Goal: Task Accomplishment & Management: Manage account settings

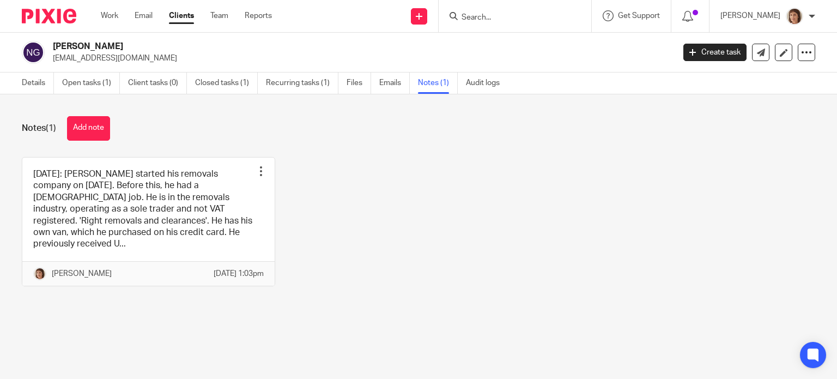
click at [485, 21] on input "Search" at bounding box center [510, 18] width 98 height 10
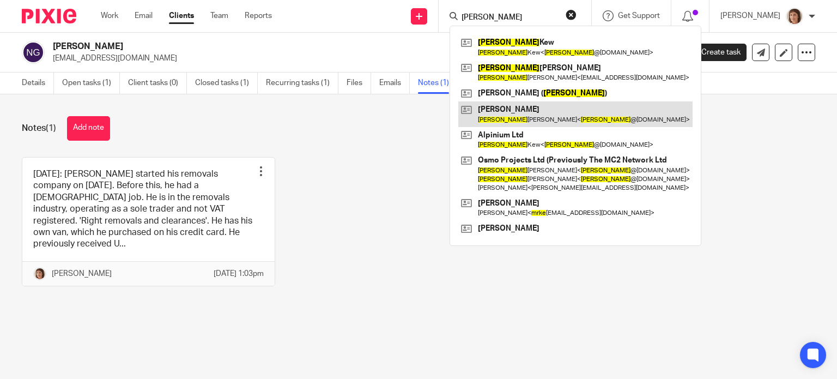
type input "mike"
click at [548, 118] on link at bounding box center [576, 113] width 234 height 25
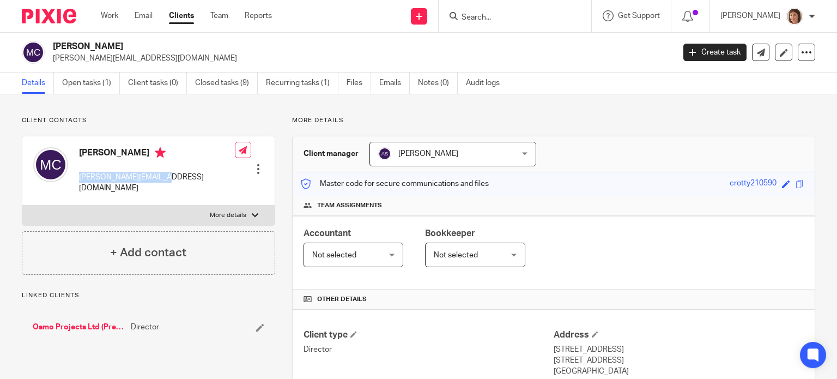
drag, startPoint x: 81, startPoint y: 176, endPoint x: 159, endPoint y: 175, distance: 78.5
click at [168, 185] on div "[PERSON_NAME] [PERSON_NAME][EMAIL_ADDRESS][DOMAIN_NAME] Edit contact Create cli…" at bounding box center [148, 170] width 252 height 69
copy p "[PERSON_NAME][EMAIL_ADDRESS][DOMAIN_NAME]"
click at [468, 17] on input "Search" at bounding box center [510, 18] width 98 height 10
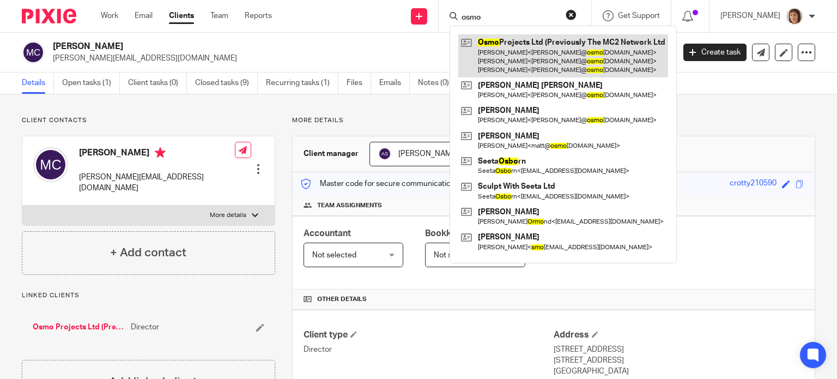
type input "osmo"
drag, startPoint x: 546, startPoint y: 43, endPoint x: 533, endPoint y: 54, distance: 17.0
click at [546, 43] on link at bounding box center [564, 55] width 210 height 43
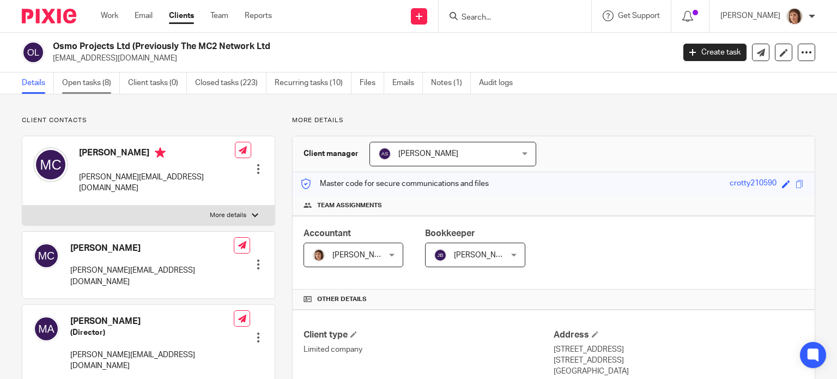
click at [87, 85] on link "Open tasks (8)" at bounding box center [91, 83] width 58 height 21
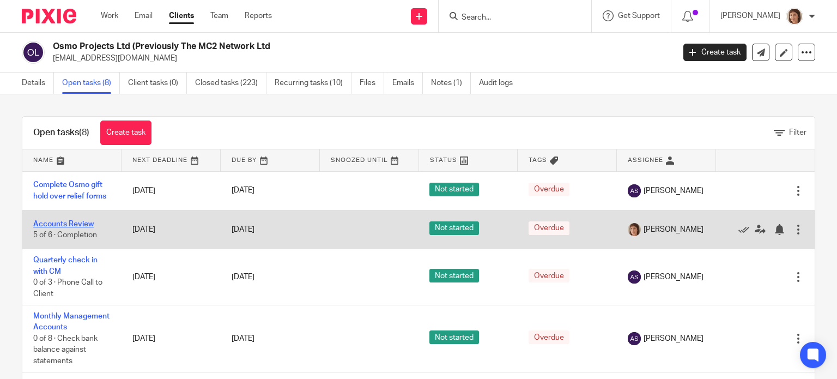
click at [79, 227] on link "Accounts Review" at bounding box center [63, 224] width 61 height 8
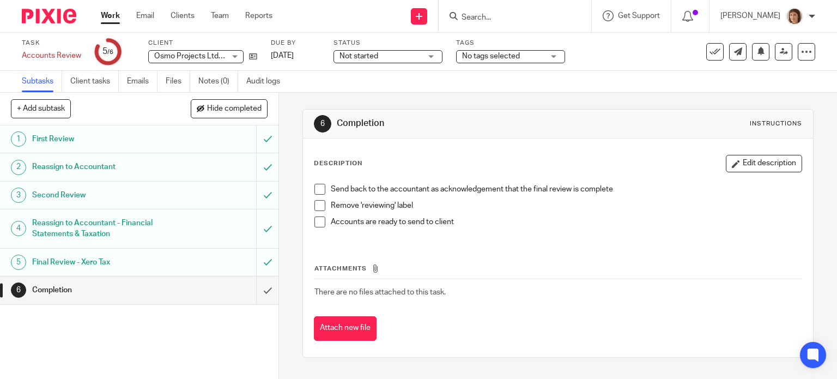
click at [316, 188] on span at bounding box center [320, 189] width 11 height 11
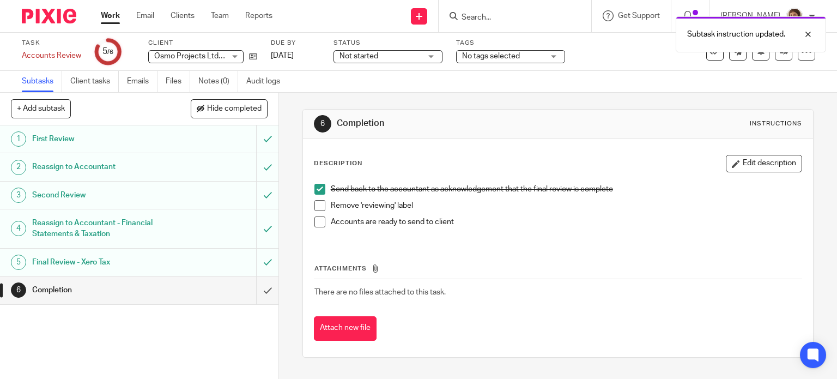
click at [316, 205] on span at bounding box center [320, 205] width 11 height 11
click at [316, 222] on span at bounding box center [320, 221] width 11 height 11
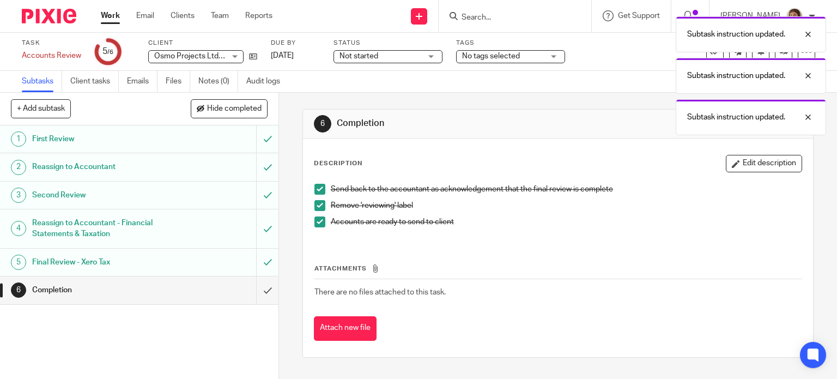
click at [43, 291] on h1 "Completion" at bounding box center [103, 290] width 142 height 16
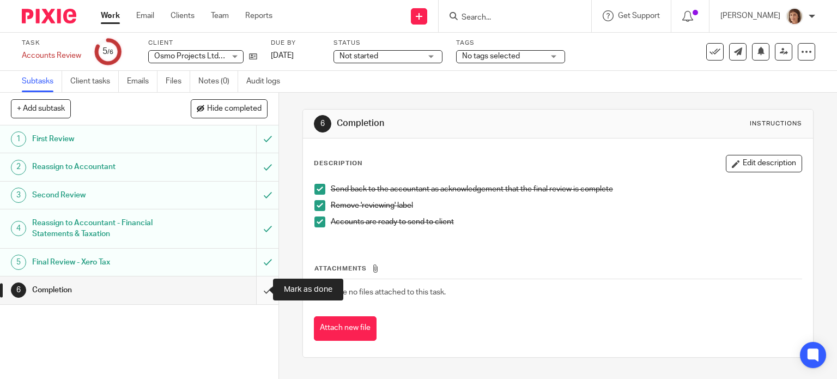
click at [256, 290] on input "submit" at bounding box center [139, 289] width 279 height 27
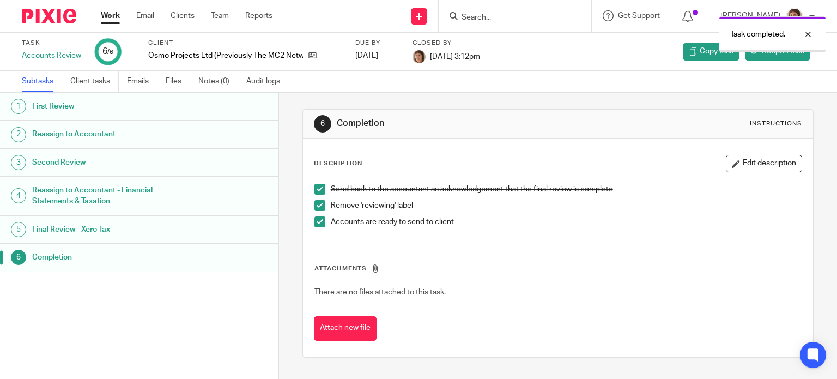
click at [109, 15] on link "Work" at bounding box center [110, 15] width 19 height 11
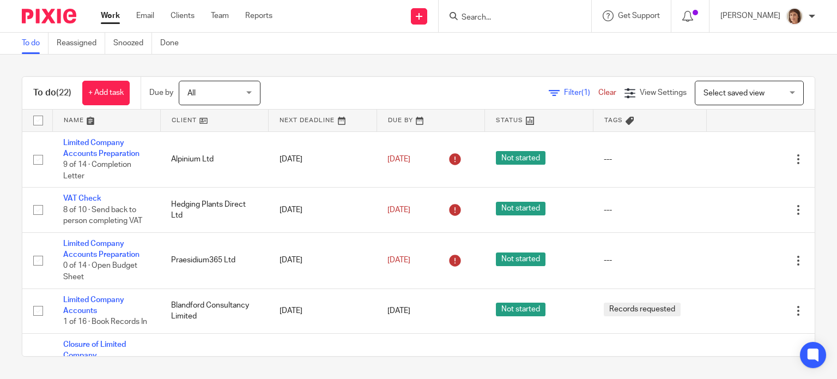
click at [471, 14] on input "Search" at bounding box center [510, 18] width 98 height 10
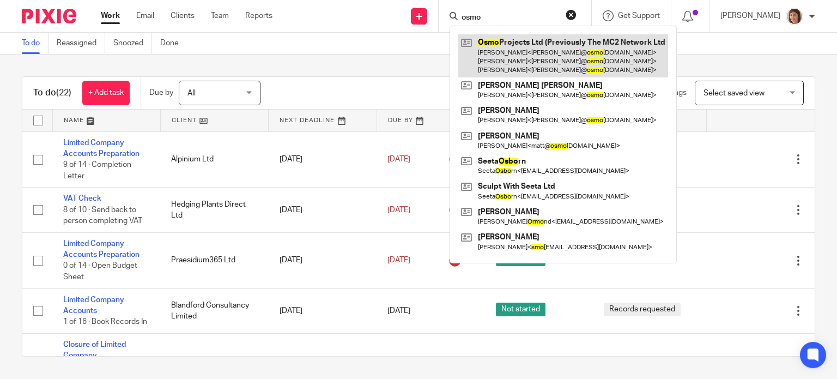
type input "osmo"
click at [584, 41] on link at bounding box center [564, 55] width 210 height 43
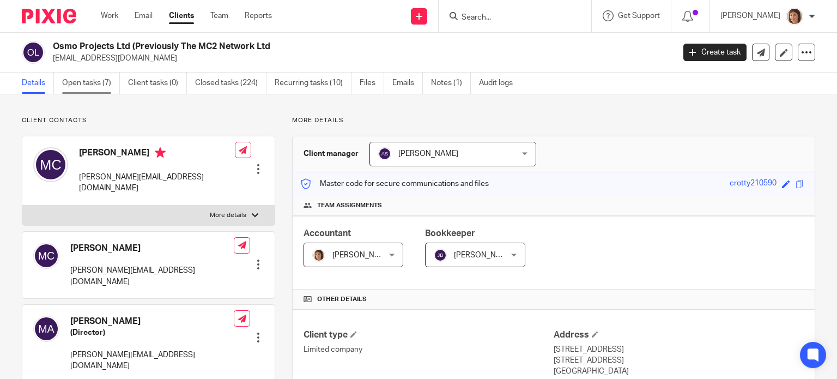
click at [96, 87] on link "Open tasks (7)" at bounding box center [91, 83] width 58 height 21
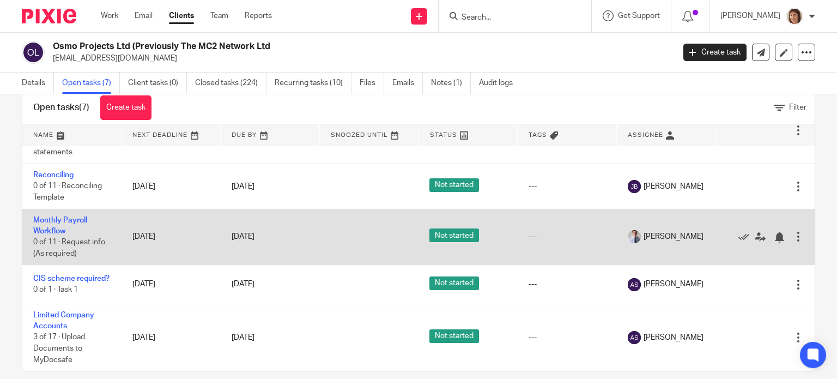
scroll to position [39, 0]
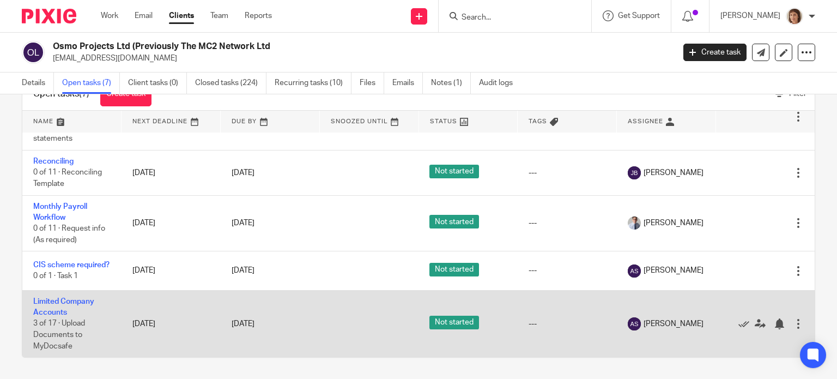
click at [68, 313] on td "Limited Company Accounts 3 of 17 · Upload Documents to MyDocsafe" at bounding box center [71, 323] width 99 height 67
click at [60, 322] on span "3 of 17 · Upload Documents to MyDocsafe" at bounding box center [59, 335] width 52 height 30
click at [55, 304] on td "Limited Company Accounts 3 of 17 · Upload Documents to MyDocsafe" at bounding box center [71, 323] width 99 height 67
click at [53, 303] on link "Limited Company Accounts" at bounding box center [63, 307] width 61 height 19
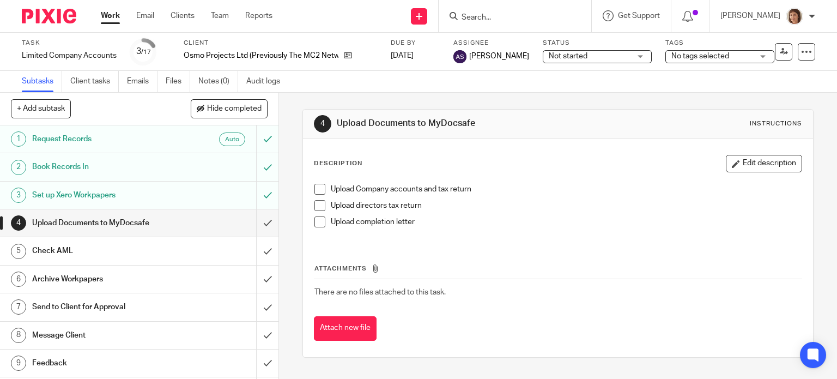
click at [318, 188] on span at bounding box center [320, 189] width 11 height 11
click at [482, 16] on input "Search" at bounding box center [510, 18] width 98 height 10
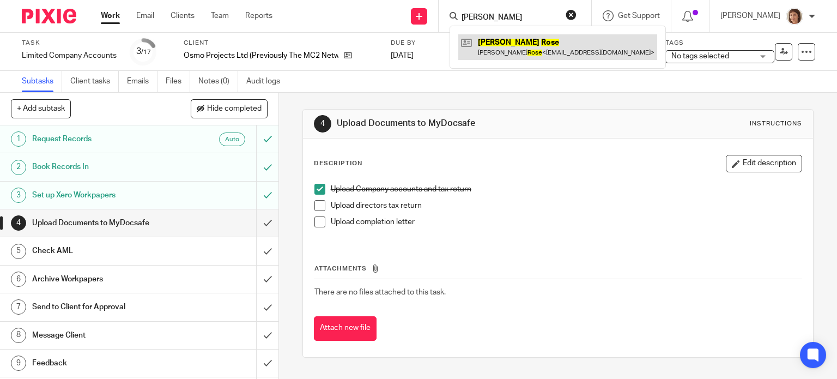
type input "matthew rose"
click at [519, 39] on link at bounding box center [558, 46] width 199 height 25
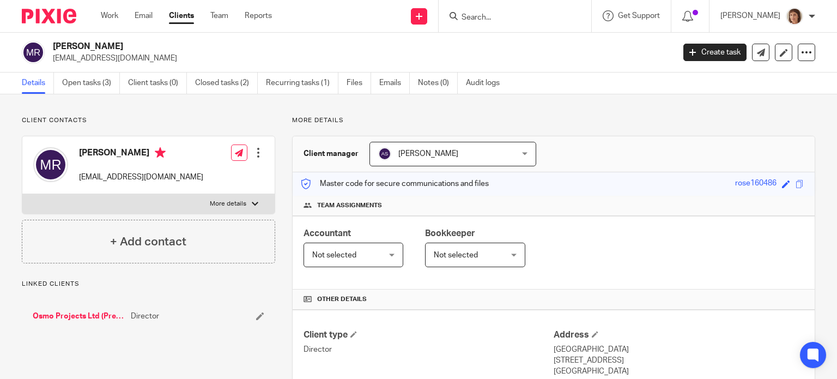
click at [103, 83] on link "Open tasks (3)" at bounding box center [91, 83] width 58 height 21
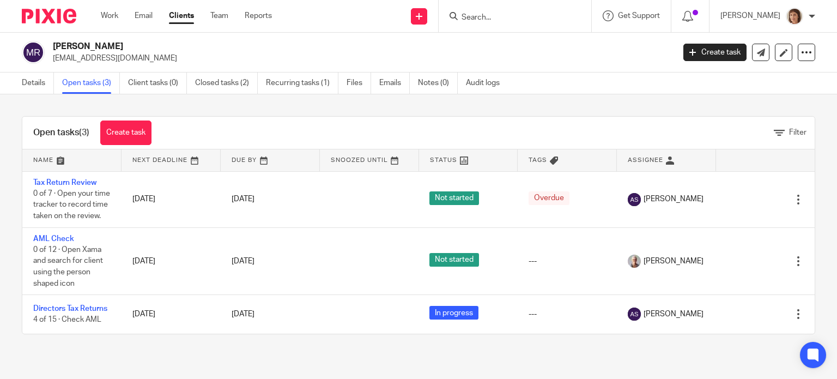
click at [473, 17] on input "Search" at bounding box center [510, 18] width 98 height 10
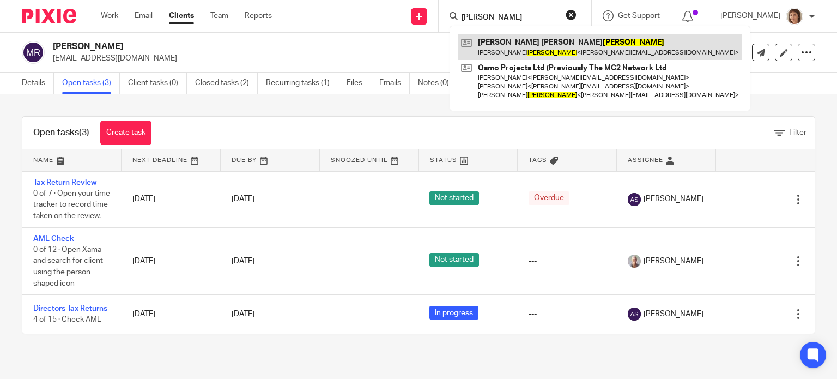
type input "[PERSON_NAME]"
click at [551, 38] on link at bounding box center [601, 46] width 284 height 25
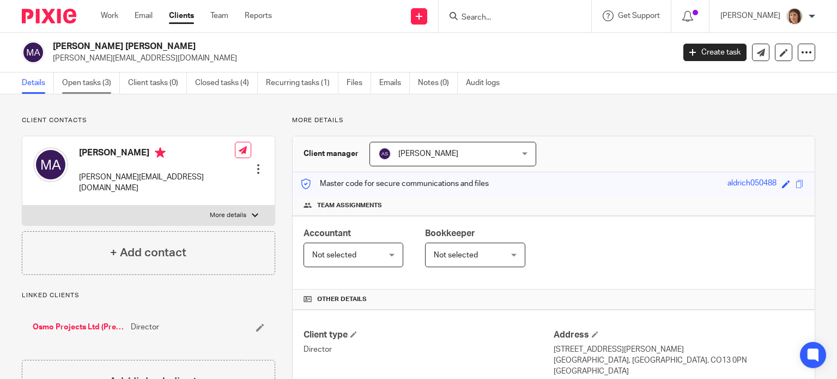
click at [79, 81] on link "Open tasks (3)" at bounding box center [91, 83] width 58 height 21
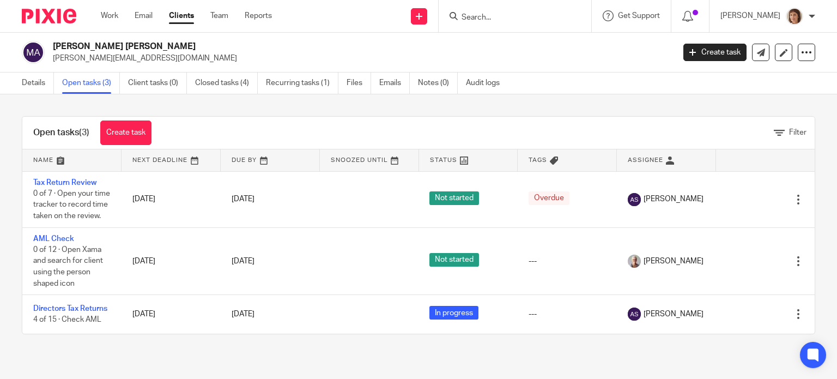
click at [466, 19] on input "Search" at bounding box center [510, 18] width 98 height 10
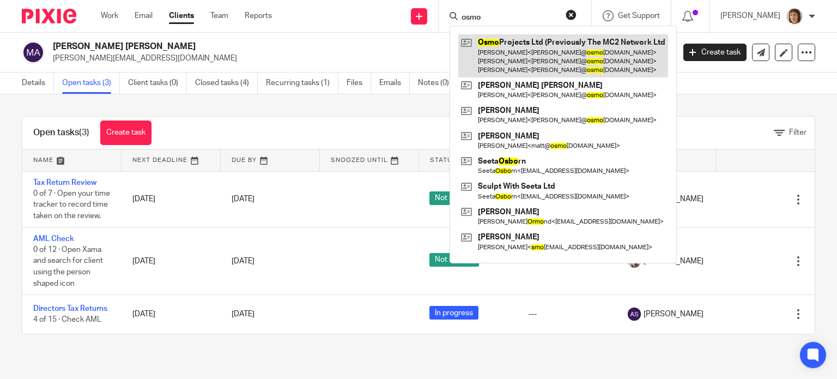
type input "osmo"
click at [552, 47] on link at bounding box center [564, 55] width 210 height 43
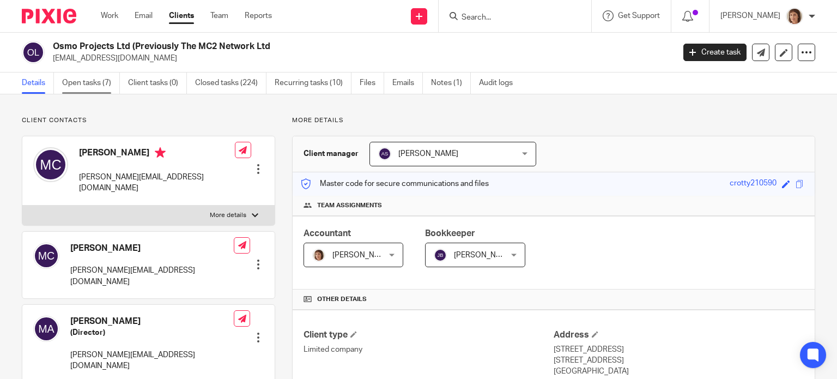
click at [94, 84] on link "Open tasks (7)" at bounding box center [91, 83] width 58 height 21
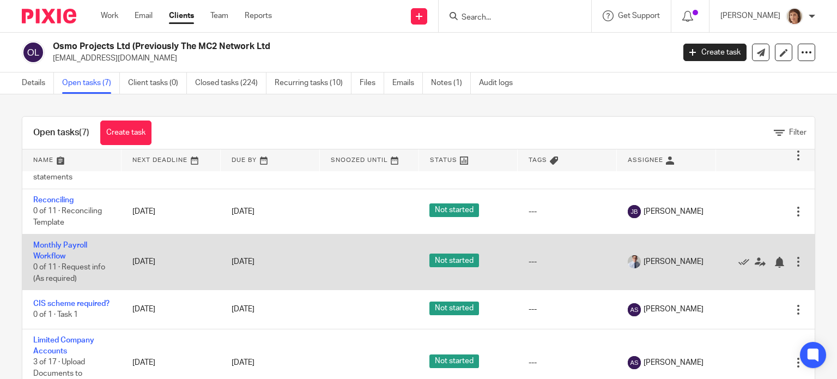
scroll to position [169, 0]
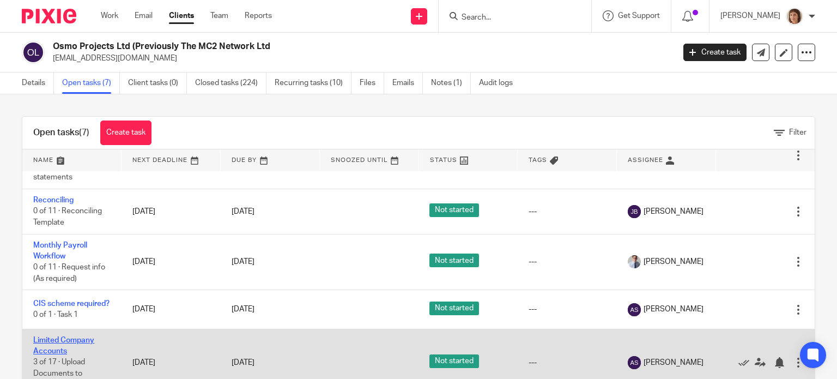
click at [56, 341] on link "Limited Company Accounts" at bounding box center [63, 345] width 61 height 19
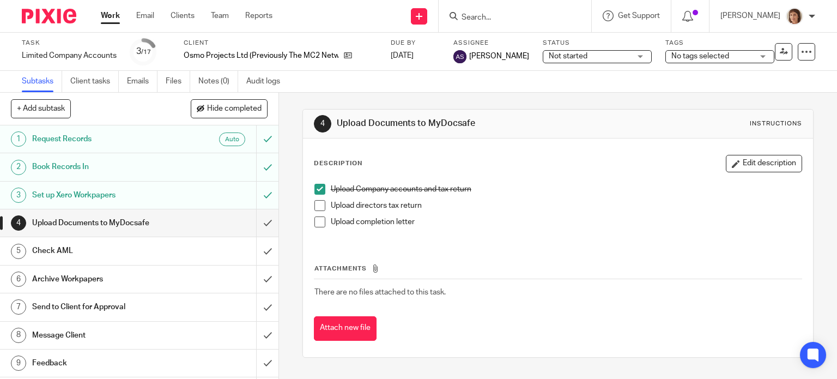
click at [316, 224] on span at bounding box center [320, 221] width 11 height 11
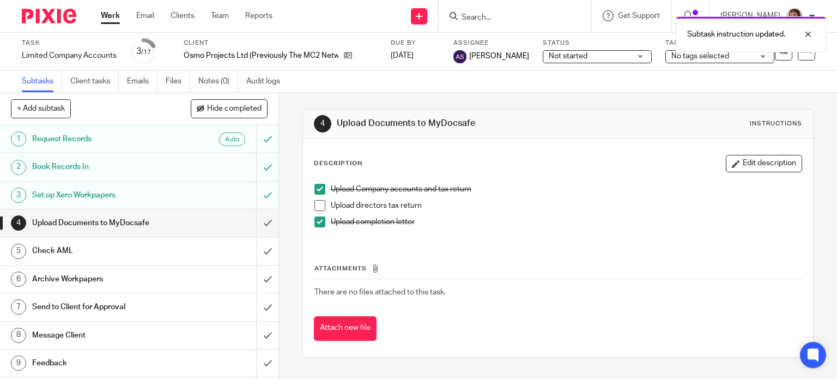
click at [58, 251] on h1 "Check AML" at bounding box center [103, 251] width 142 height 16
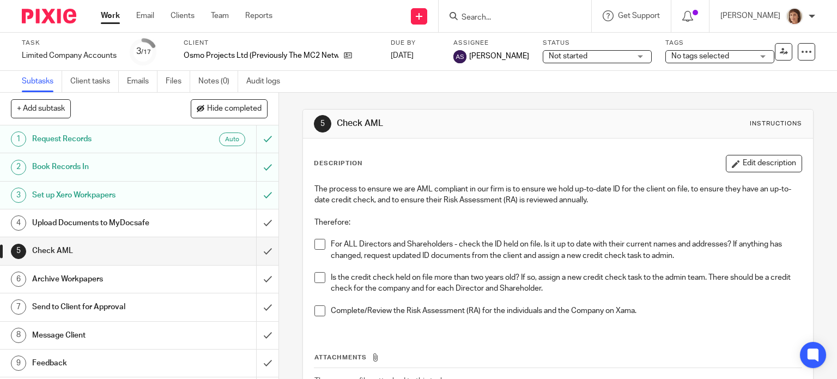
drag, startPoint x: 471, startPoint y: 11, endPoint x: 470, endPoint y: 17, distance: 6.1
click at [471, 15] on form at bounding box center [519, 16] width 116 height 14
click at [470, 19] on input "Search" at bounding box center [510, 18] width 98 height 10
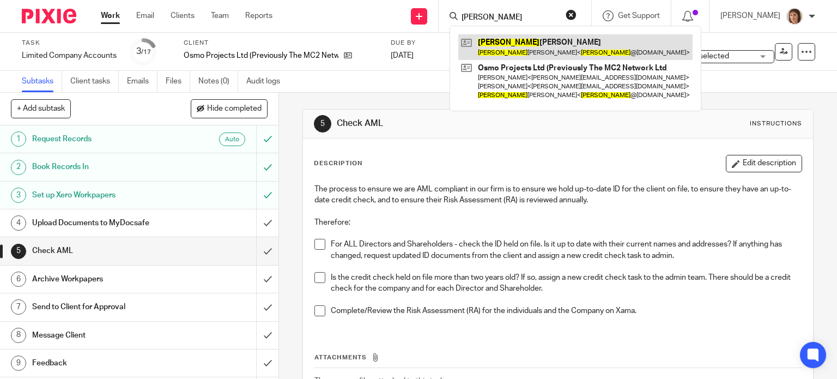
type input "[PERSON_NAME]"
click at [571, 47] on link at bounding box center [576, 46] width 234 height 25
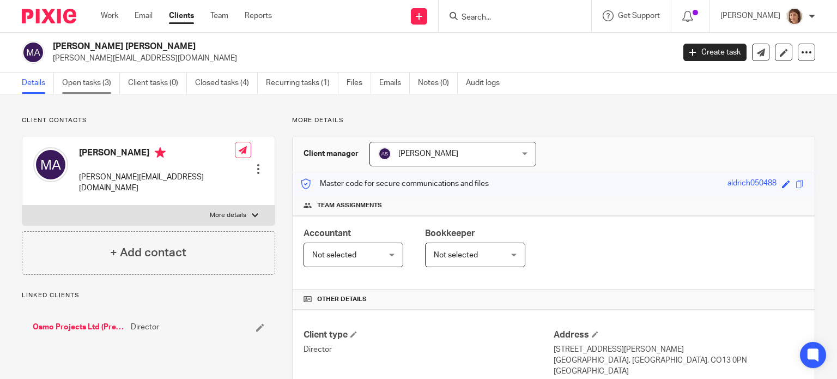
click at [98, 85] on link "Open tasks (3)" at bounding box center [91, 83] width 58 height 21
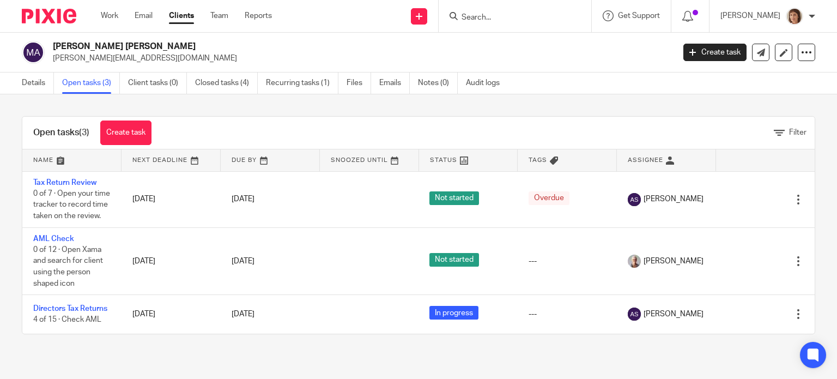
click at [482, 14] on input "Search" at bounding box center [510, 18] width 98 height 10
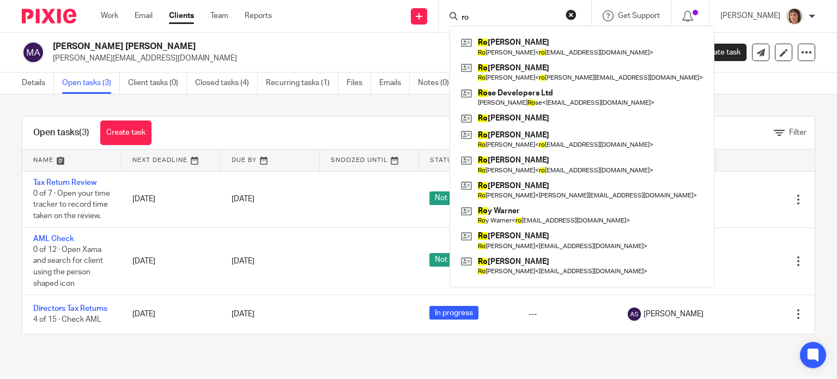
type input "r"
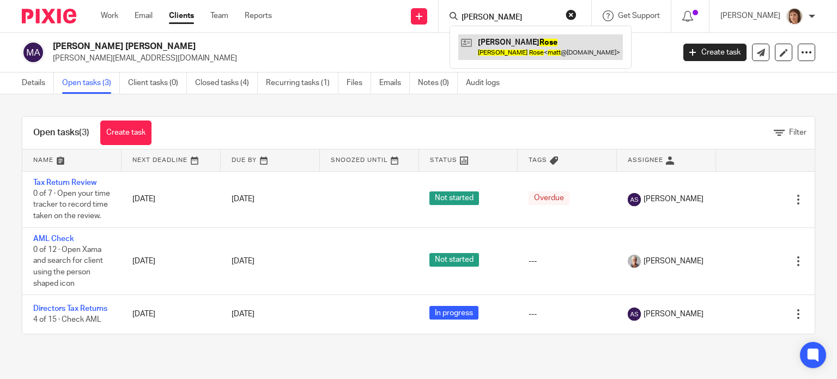
type input "[PERSON_NAME]"
click at [519, 39] on link at bounding box center [541, 46] width 165 height 25
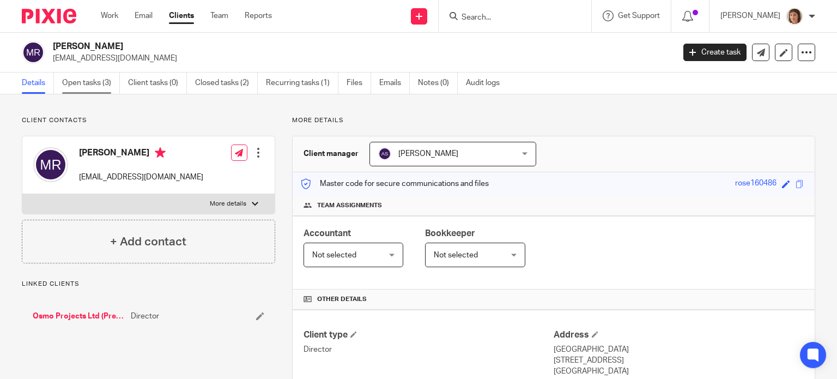
click at [106, 81] on link "Open tasks (3)" at bounding box center [91, 83] width 58 height 21
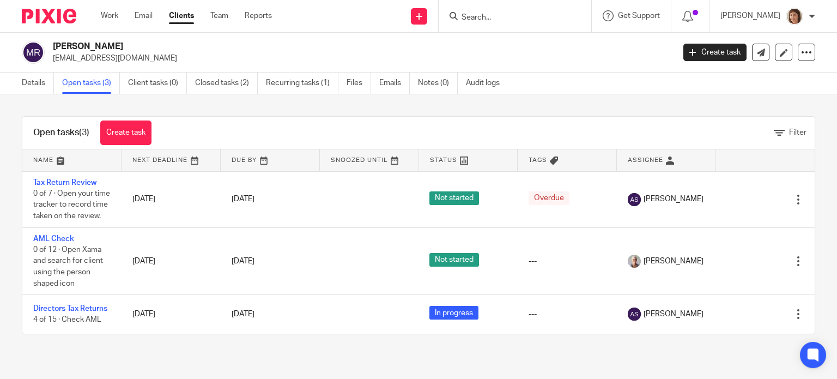
click at [465, 15] on input "Search" at bounding box center [510, 18] width 98 height 10
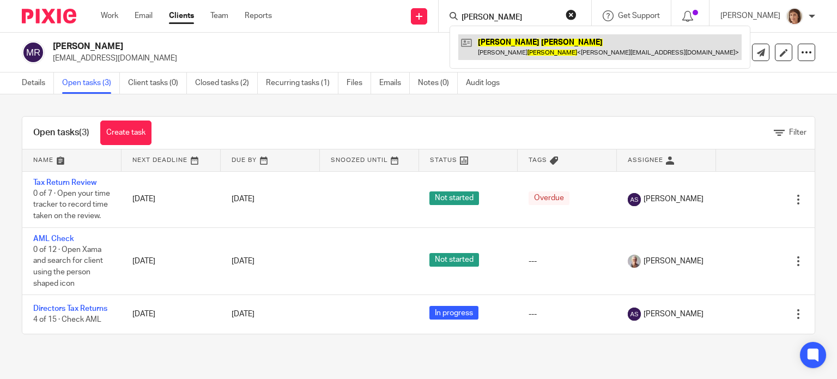
type input "[PERSON_NAME]"
click at [561, 56] on link at bounding box center [601, 46] width 284 height 25
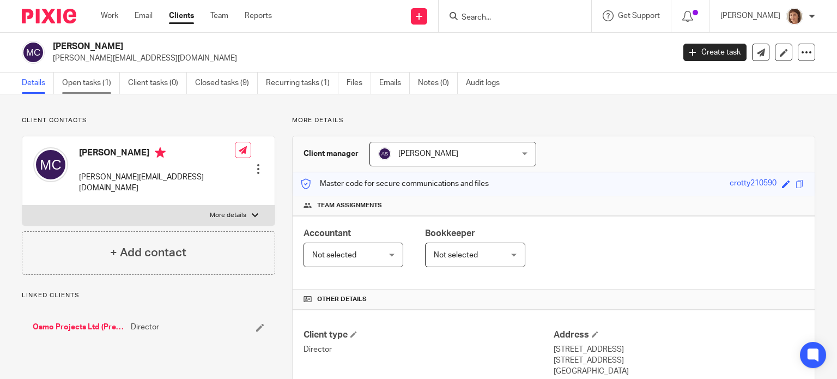
click at [93, 86] on link "Open tasks (1)" at bounding box center [91, 83] width 58 height 21
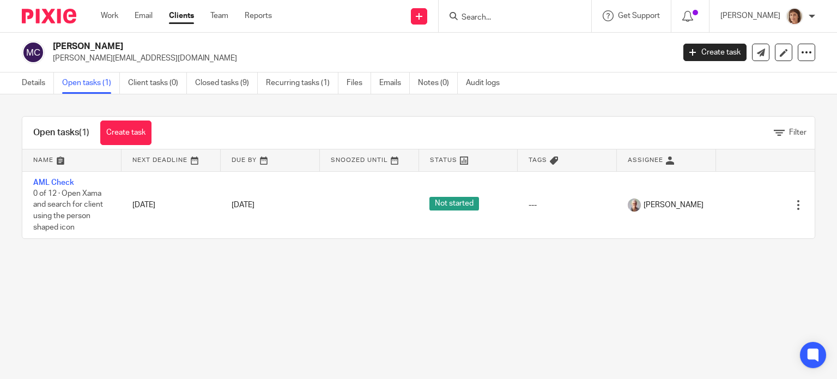
click at [480, 21] on input "Search" at bounding box center [510, 18] width 98 height 10
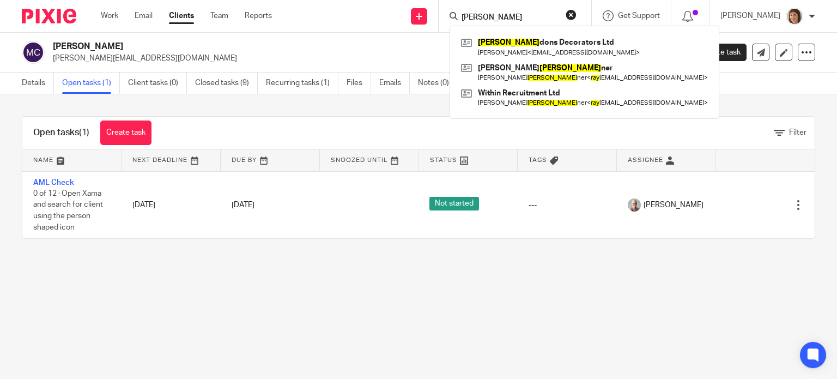
type input "[PERSON_NAME]"
click at [319, 324] on main "[PERSON_NAME] [PERSON_NAME][EMAIL_ADDRESS][DOMAIN_NAME] Create task Update from…" at bounding box center [418, 189] width 837 height 379
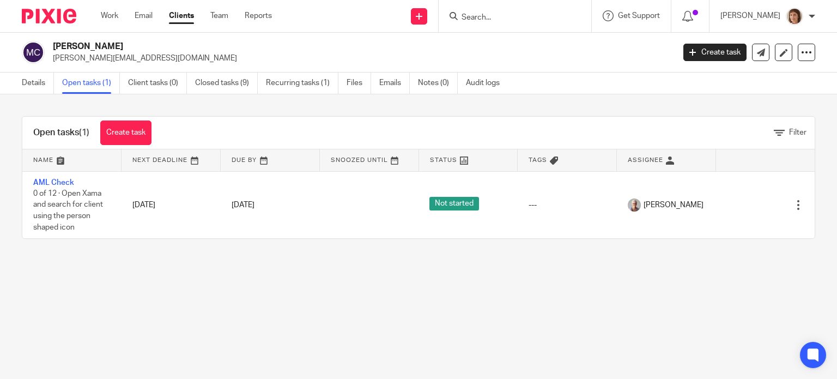
click at [468, 17] on input "Search" at bounding box center [510, 18] width 98 height 10
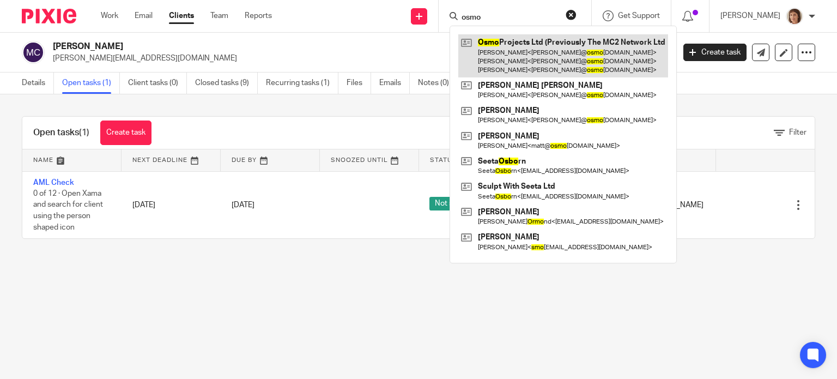
type input "osmo"
click at [548, 60] on link at bounding box center [564, 55] width 210 height 43
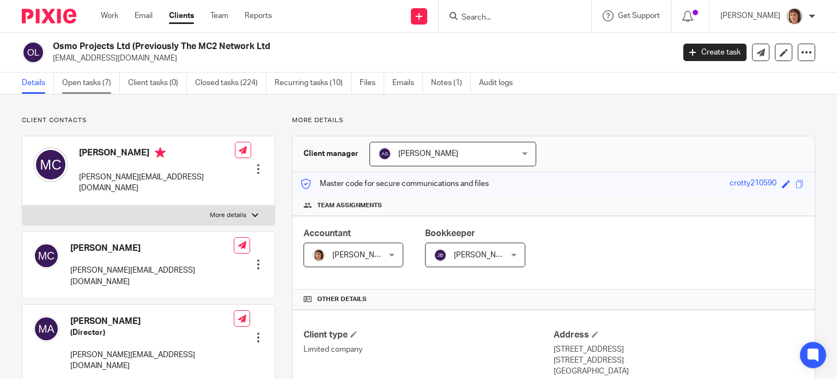
click at [103, 80] on link "Open tasks (7)" at bounding box center [91, 83] width 58 height 21
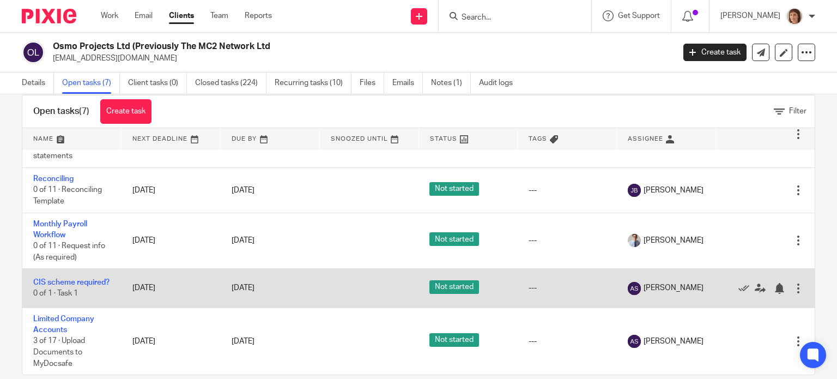
scroll to position [39, 0]
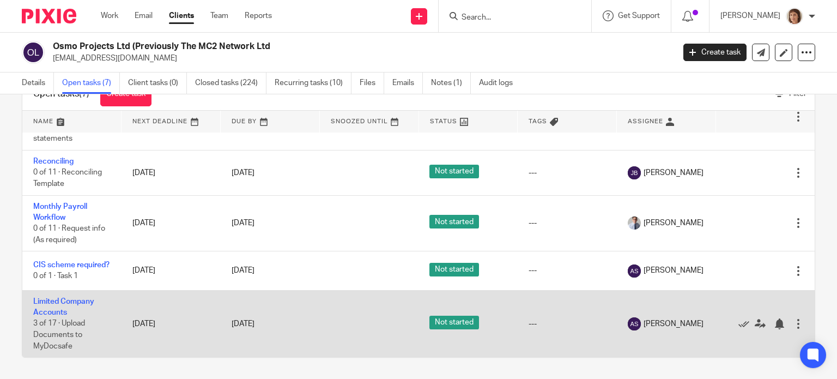
click at [79, 309] on td "Limited Company Accounts 3 of 17 · Upload Documents to MyDocsafe" at bounding box center [71, 323] width 99 height 67
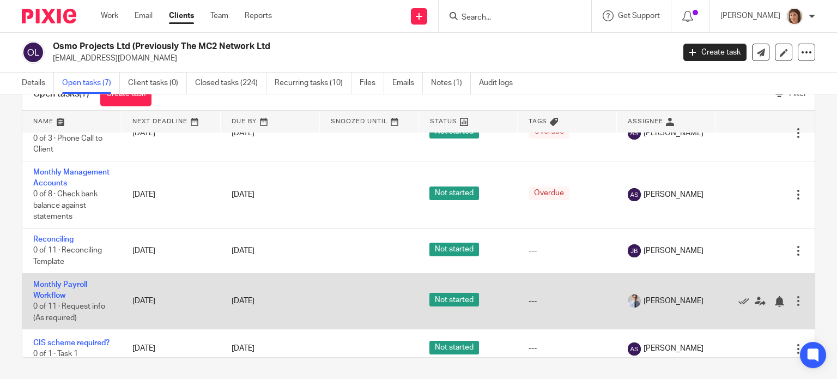
scroll to position [169, 0]
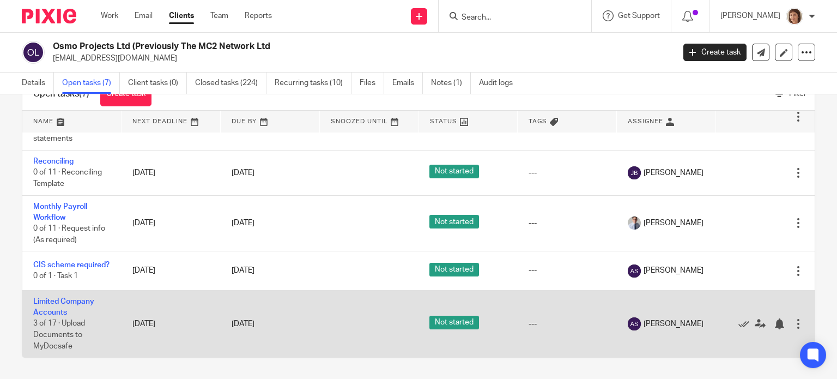
click at [52, 304] on td "Limited Company Accounts 3 of 17 · Upload Documents to MyDocsafe" at bounding box center [71, 323] width 99 height 67
click at [57, 307] on td "Limited Company Accounts 3 of 17 · Upload Documents to MyDocsafe" at bounding box center [71, 323] width 99 height 67
click at [52, 300] on link "Limited Company Accounts" at bounding box center [63, 307] width 61 height 19
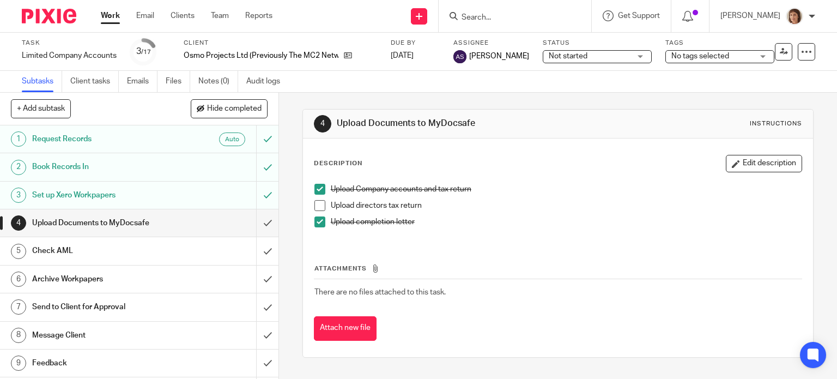
click at [51, 250] on h1 "Check AML" at bounding box center [103, 251] width 142 height 16
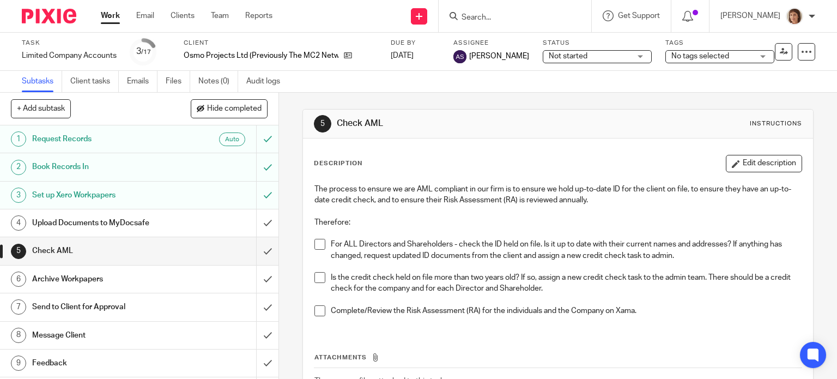
click at [319, 245] on span at bounding box center [320, 244] width 11 height 11
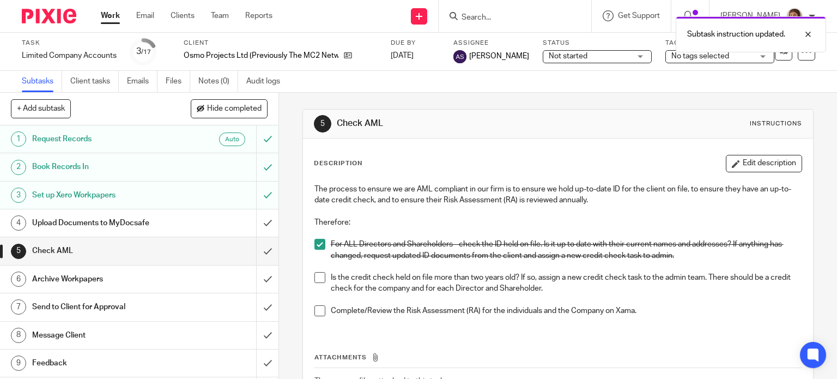
click at [318, 278] on span at bounding box center [320, 277] width 11 height 11
click at [315, 310] on span at bounding box center [320, 310] width 11 height 11
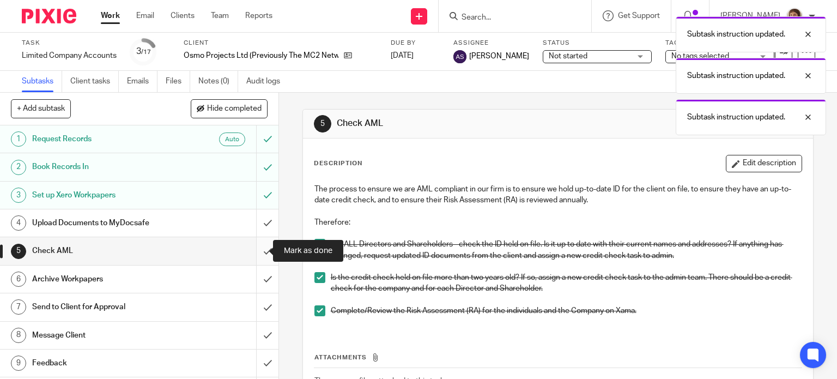
click at [252, 252] on input "submit" at bounding box center [139, 250] width 279 height 27
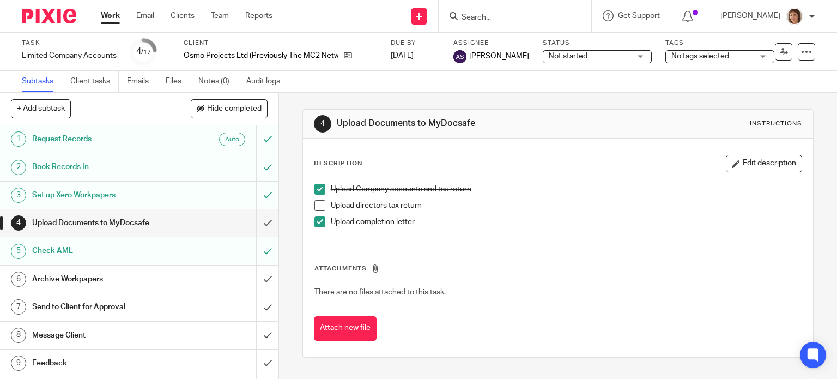
click at [68, 276] on h1 "Archive Workpapers" at bounding box center [103, 279] width 142 height 16
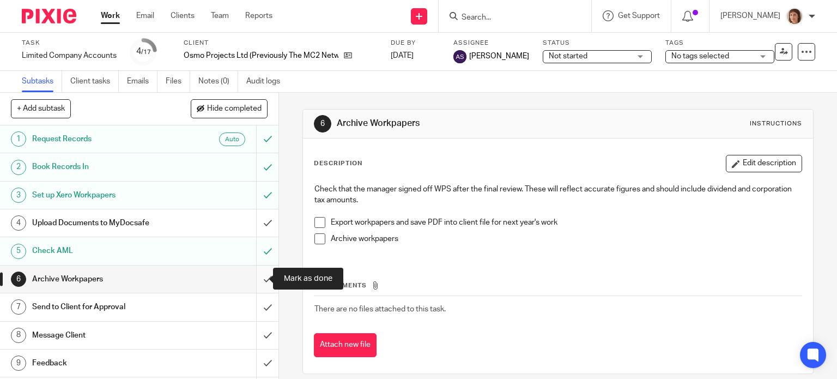
click at [255, 282] on input "submit" at bounding box center [139, 279] width 279 height 27
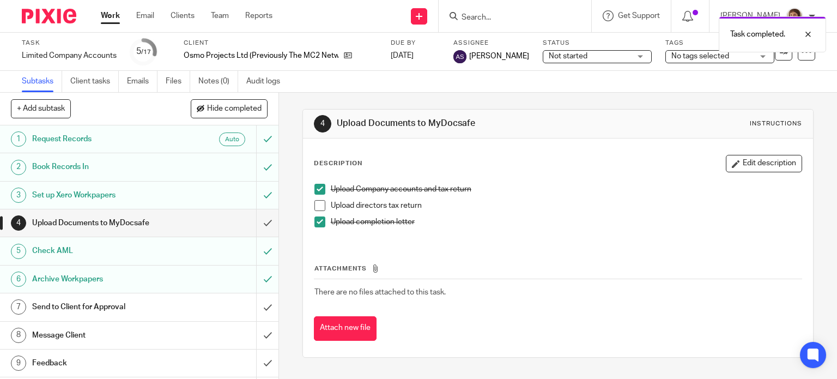
click at [82, 305] on h1 "Send to Client for Approval" at bounding box center [103, 307] width 142 height 16
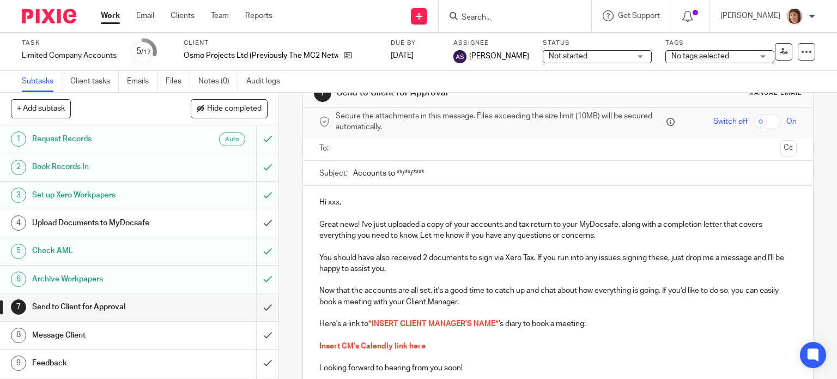
scroll to position [55, 0]
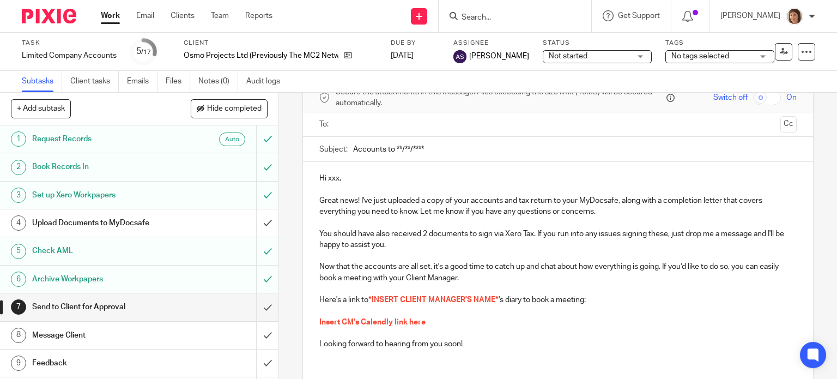
click at [94, 308] on h1 "Send to Client for Approval" at bounding box center [103, 307] width 142 height 16
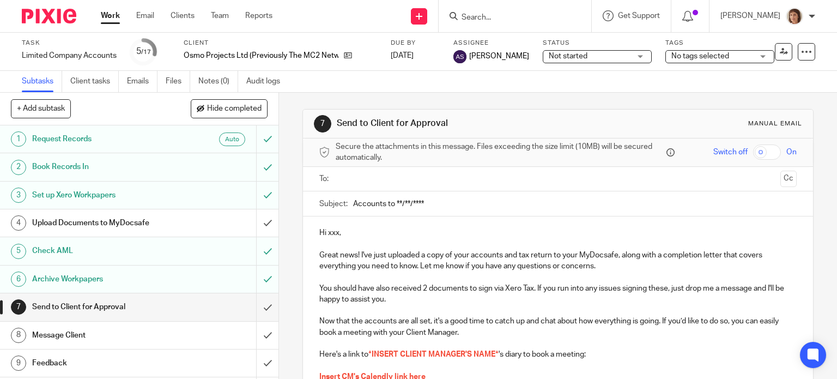
click at [359, 180] on input "text" at bounding box center [558, 179] width 437 height 13
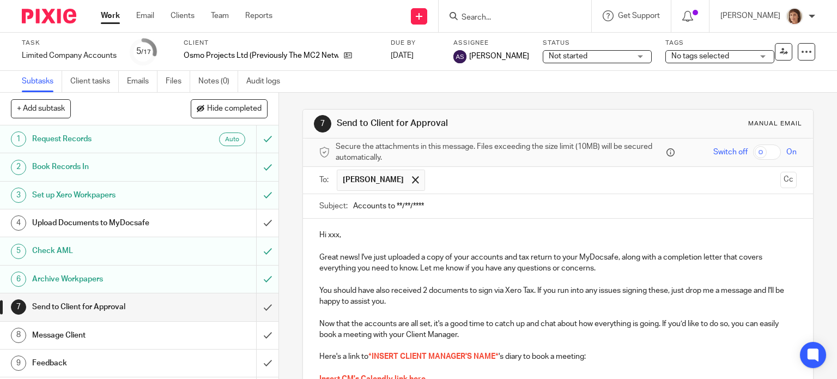
click at [438, 206] on input "Accounts to **/**/****" at bounding box center [575, 206] width 444 height 25
type input "Accounts to [DATE]"
click at [447, 209] on input "Accounts to [DATE]" at bounding box center [575, 206] width 444 height 25
click at [342, 233] on p "Hi xxx," at bounding box center [559, 235] width 478 height 11
click at [604, 271] on p "Great news! I've just uploaded a copy of your accounts and tax return to your M…" at bounding box center [559, 263] width 478 height 22
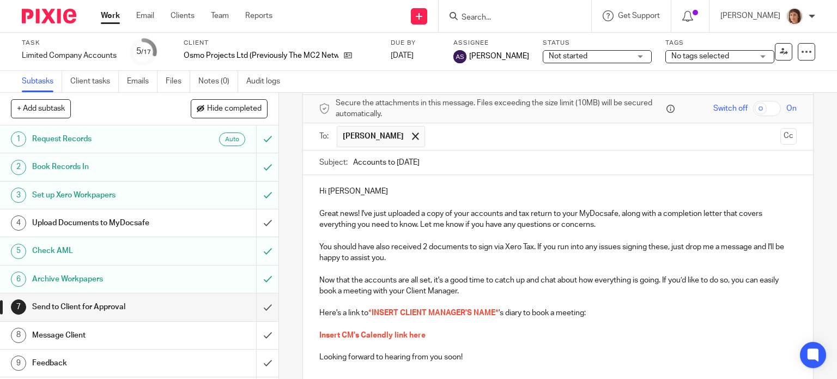
scroll to position [109, 0]
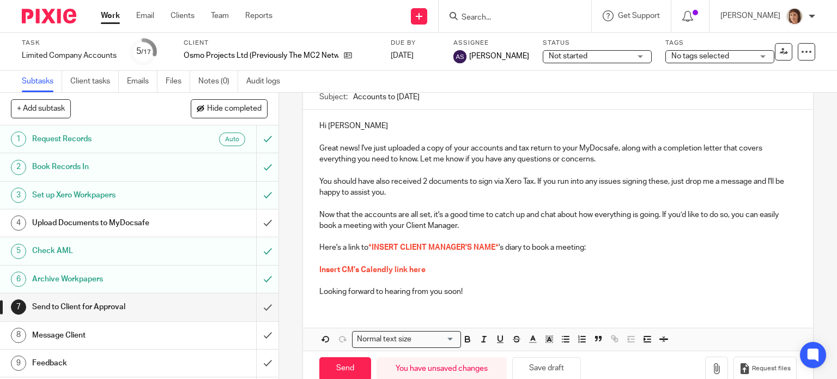
click at [424, 251] on p "Here's a link to *INSERT CLIENT MANAGER'S NAME* 's diary to book a meeting:" at bounding box center [559, 247] width 478 height 11
click at [498, 245] on p "Here's a link to *INSERT CLIENT MANAGER'S NAME* 's diary to book a meeting:" at bounding box center [559, 247] width 478 height 11
click at [538, 256] on p at bounding box center [559, 259] width 478 height 11
click at [392, 248] on p "Here's a link to [PERSON_NAME]' s diary to book a meeting:" at bounding box center [559, 247] width 478 height 11
drag, startPoint x: 389, startPoint y: 247, endPoint x: 369, endPoint y: 245, distance: 20.3
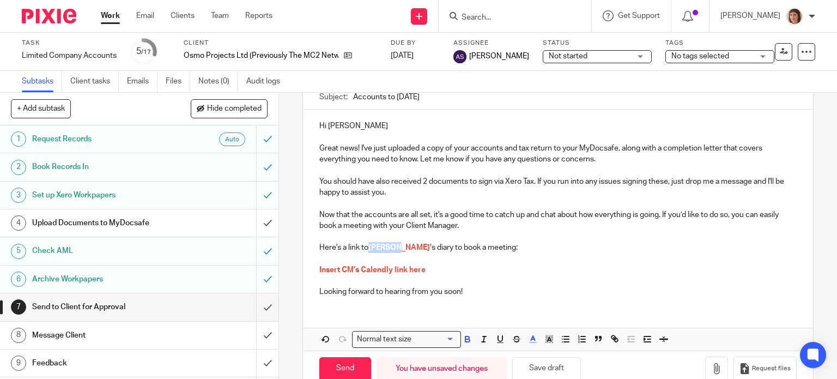
click at [369, 245] on p "Here's a link to [PERSON_NAME]' s diary to book a meeting:" at bounding box center [559, 247] width 478 height 11
click at [532, 335] on icon "button" at bounding box center [533, 339] width 10 height 10
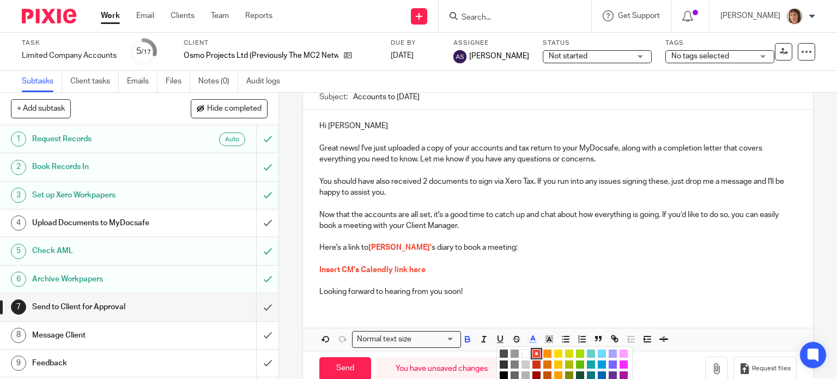
click at [502, 350] on li "color:#4D4D4D" at bounding box center [504, 354] width 8 height 8
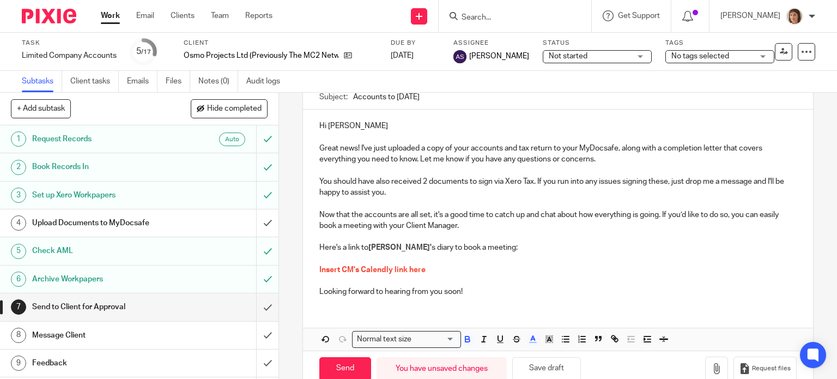
click at [546, 275] on p at bounding box center [559, 280] width 478 height 11
drag, startPoint x: 390, startPoint y: 247, endPoint x: 368, endPoint y: 250, distance: 22.5
click at [368, 250] on p "Here's a link to Anjuli' s diary to book a meeting:" at bounding box center [559, 247] width 478 height 11
click at [463, 340] on icon "button" at bounding box center [468, 339] width 10 height 10
click at [595, 240] on p at bounding box center [559, 236] width 478 height 11
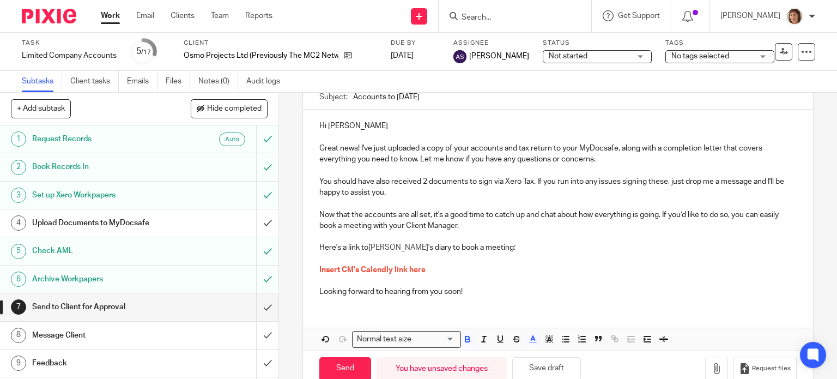
click at [430, 269] on p "Insert CM's Calendly link here" at bounding box center [559, 269] width 478 height 11
drag, startPoint x: 427, startPoint y: 267, endPoint x: 316, endPoint y: 270, distance: 110.7
click at [320, 270] on p "Insert CM's Calendly link here" at bounding box center [559, 269] width 478 height 11
click at [320, 268] on p at bounding box center [559, 269] width 478 height 11
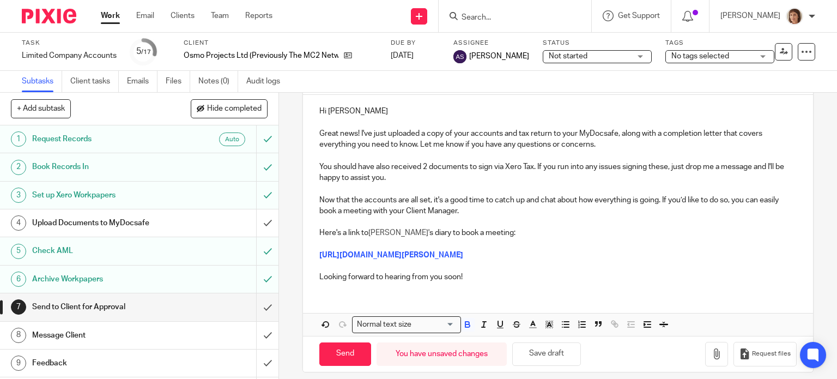
scroll to position [131, 0]
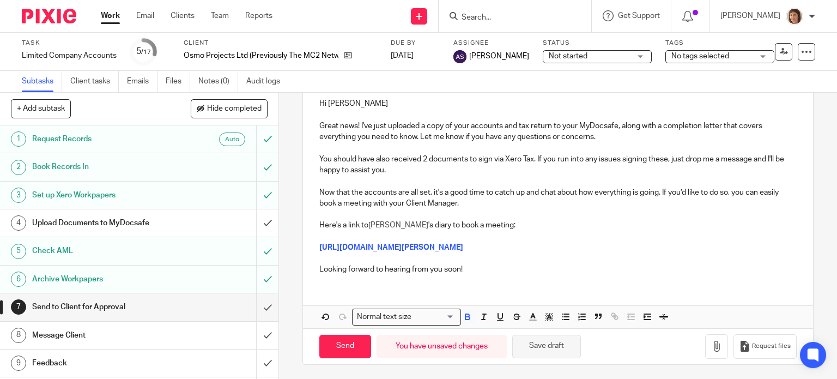
click at [552, 351] on button "Save draft" at bounding box center [547, 346] width 69 height 23
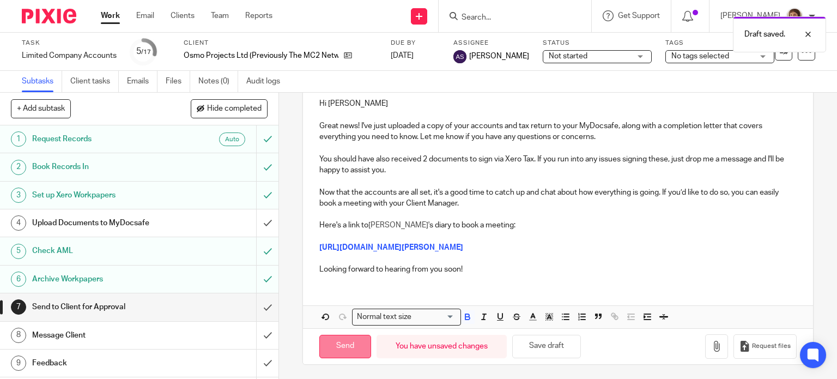
click at [340, 348] on input "Send" at bounding box center [346, 346] width 52 height 23
type input "Sent"
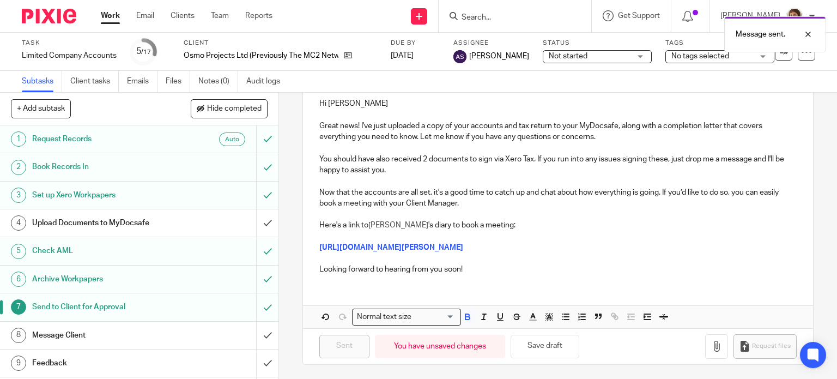
click at [68, 332] on h1 "Message Client" at bounding box center [103, 335] width 142 height 16
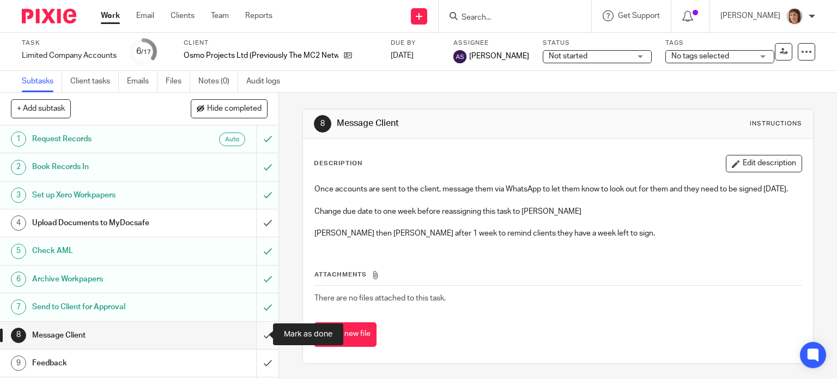
click at [257, 334] on input "submit" at bounding box center [139, 335] width 279 height 27
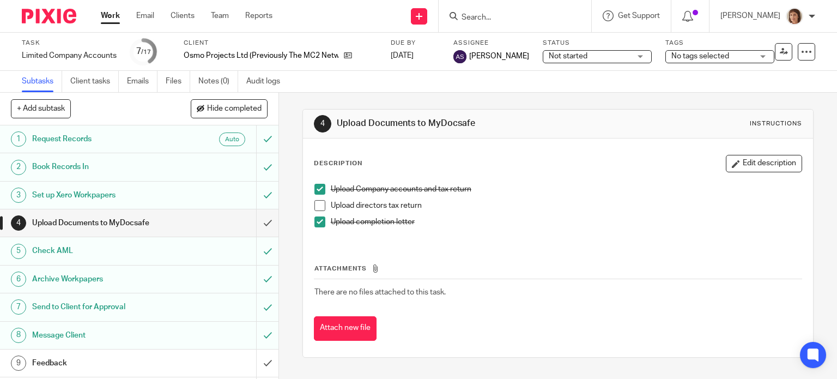
click at [635, 58] on div "Not started Not started" at bounding box center [597, 56] width 109 height 13
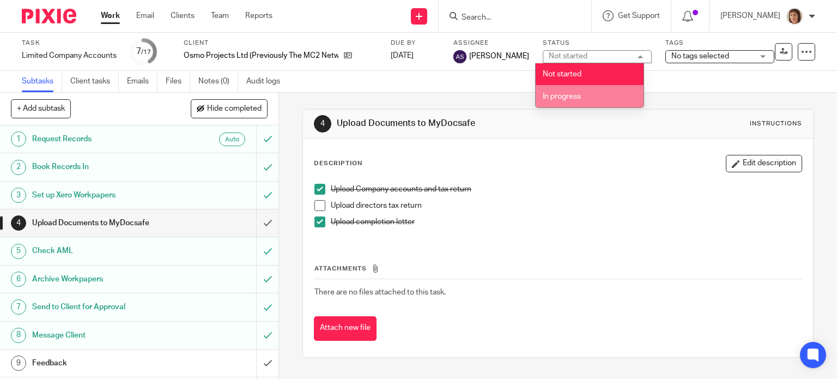
click at [656, 222] on p "Upload completion letter" at bounding box center [567, 221] width 472 height 11
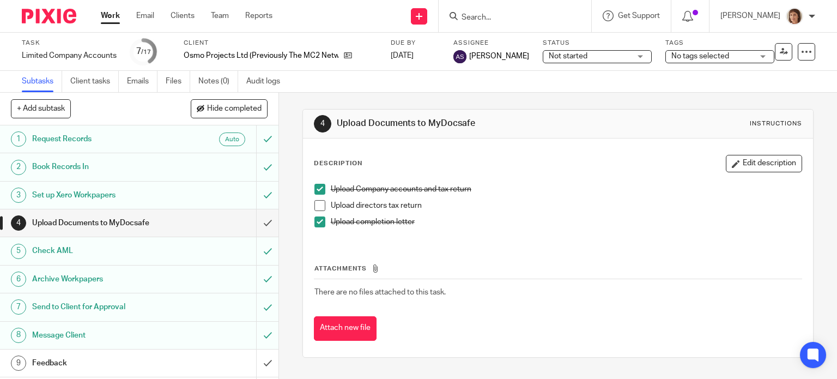
click at [756, 58] on div "No tags selected" at bounding box center [720, 56] width 109 height 13
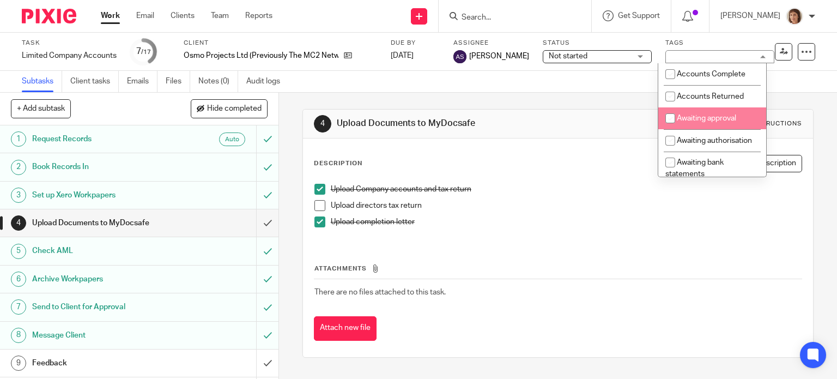
click at [711, 118] on span "Awaiting approval" at bounding box center [706, 119] width 59 height 8
checkbox input "true"
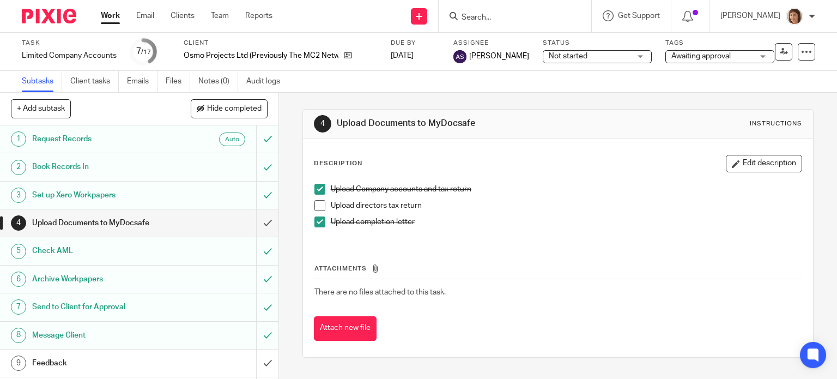
drag, startPoint x: 662, startPoint y: 270, endPoint x: 673, endPoint y: 244, distance: 28.6
click at [666, 262] on div "Attachments There are no files attached to this task. Attach new file" at bounding box center [558, 291] width 489 height 99
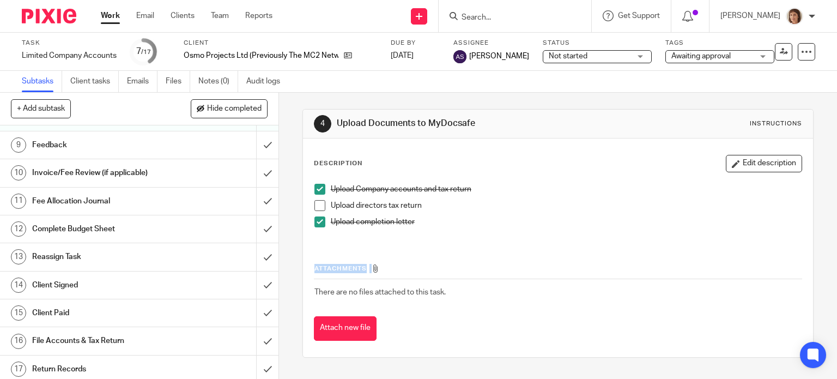
scroll to position [220, 0]
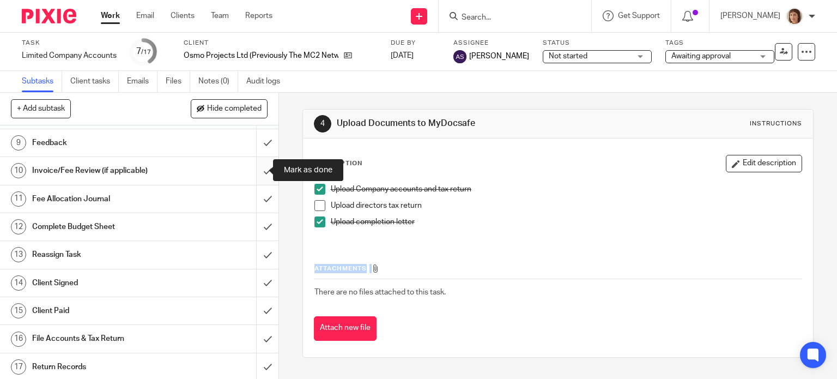
click at [255, 170] on input "submit" at bounding box center [139, 170] width 279 height 27
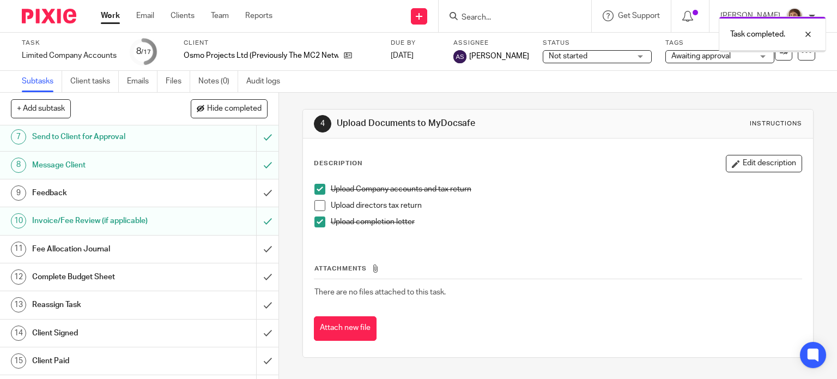
scroll to position [218, 0]
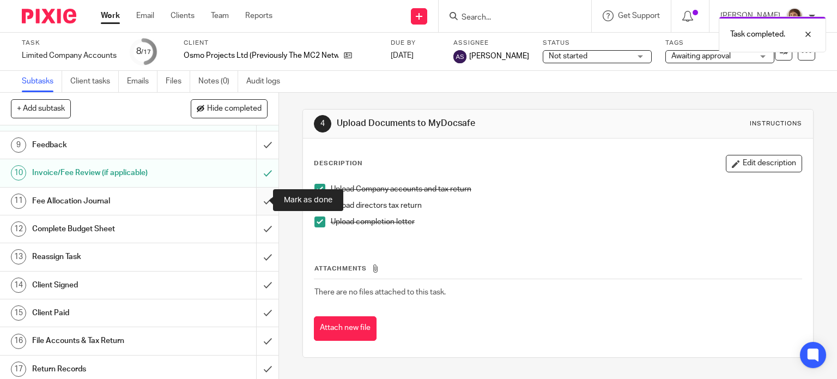
click at [261, 202] on input "submit" at bounding box center [139, 201] width 279 height 27
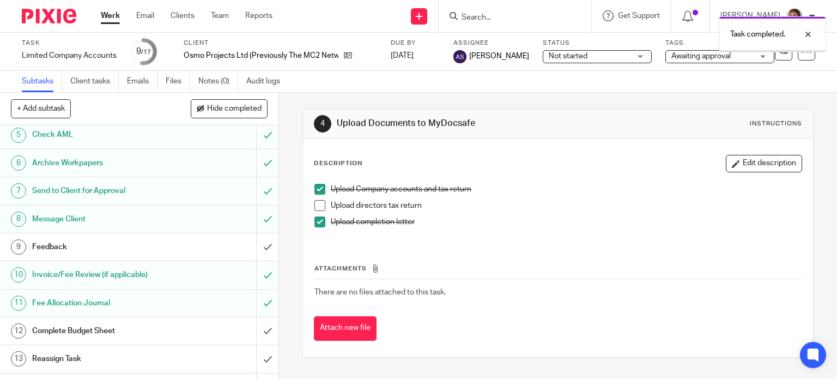
scroll to position [218, 0]
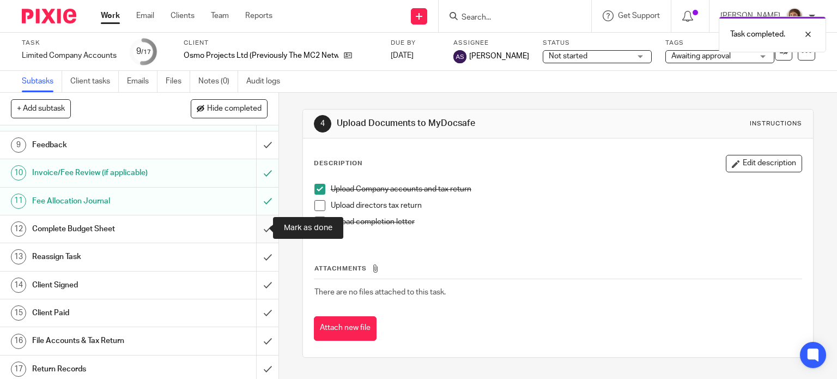
click at [255, 228] on input "submit" at bounding box center [139, 228] width 279 height 27
